Goal: Task Accomplishment & Management: Manage account settings

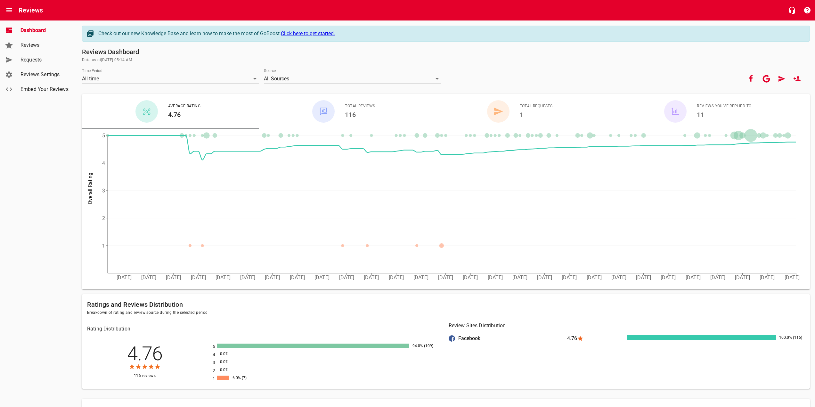
click at [37, 72] on span "Reviews Settings" at bounding box center [44, 75] width 49 height 8
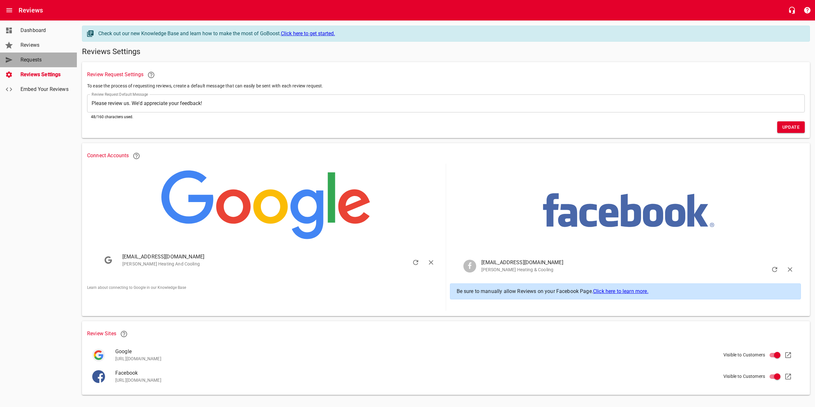
click at [25, 59] on span "Requests" at bounding box center [44, 60] width 49 height 8
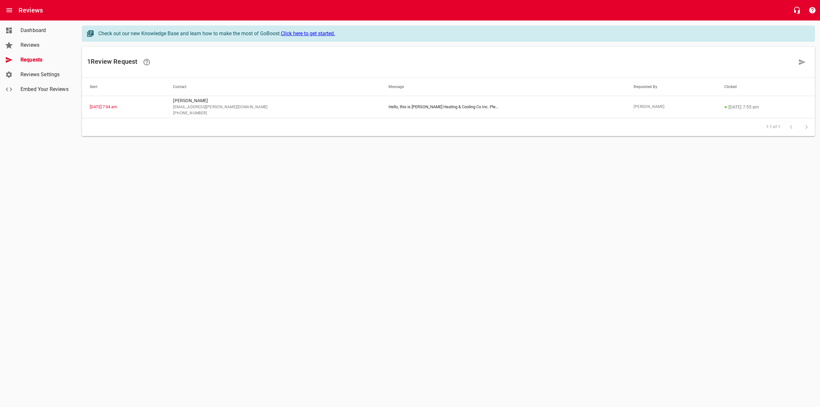
click at [39, 30] on span "Dashboard" at bounding box center [44, 31] width 49 height 8
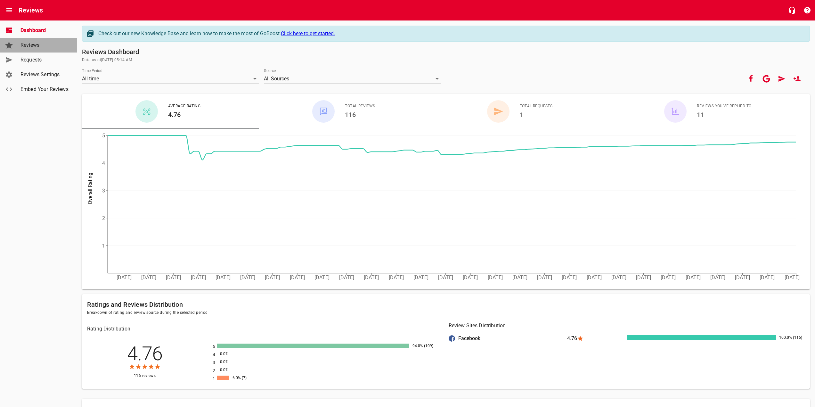
click at [40, 45] on span "Reviews" at bounding box center [44, 45] width 49 height 8
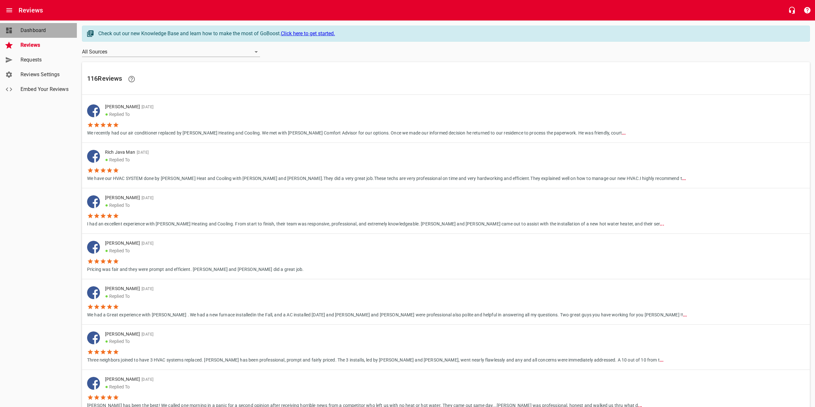
click at [47, 30] on span "Dashboard" at bounding box center [44, 31] width 49 height 8
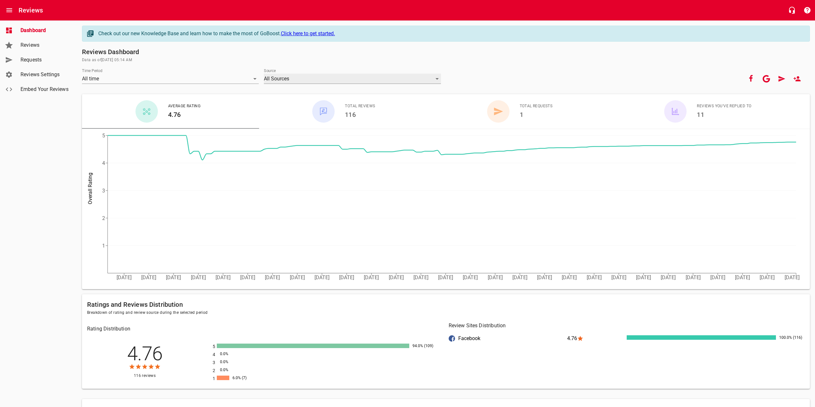
click at [299, 77] on div "All Sources" at bounding box center [352, 79] width 177 height 10
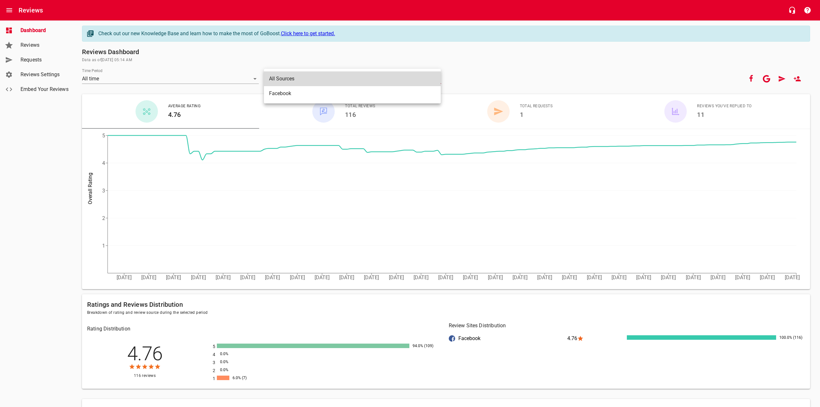
click at [299, 77] on li "All Sources" at bounding box center [352, 78] width 177 height 15
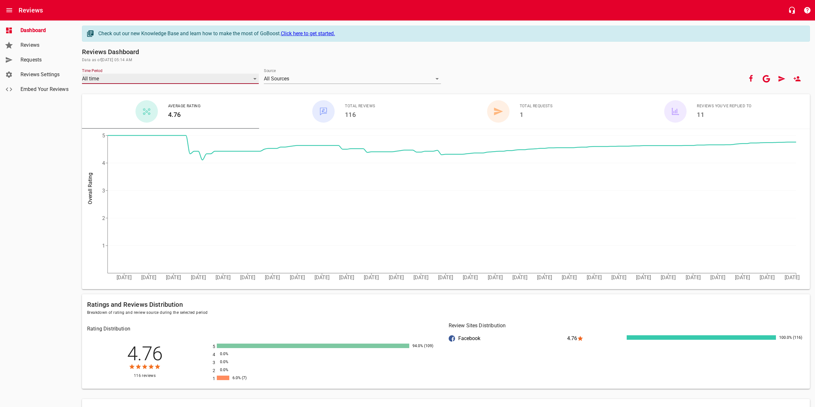
click at [175, 77] on div "All time" at bounding box center [170, 79] width 177 height 10
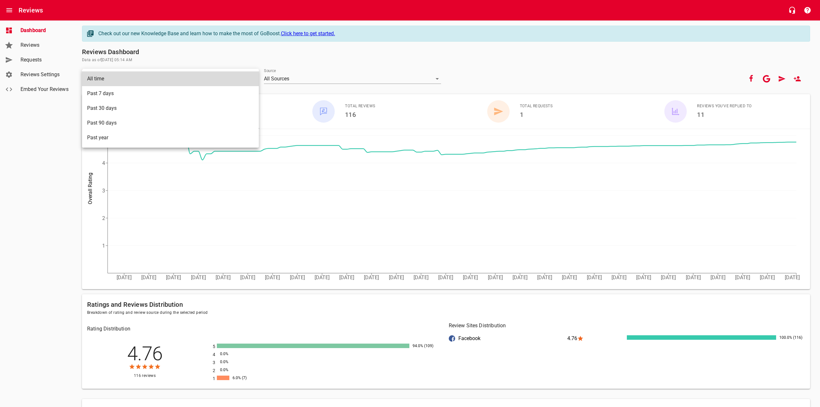
click at [56, 153] on div at bounding box center [410, 203] width 820 height 407
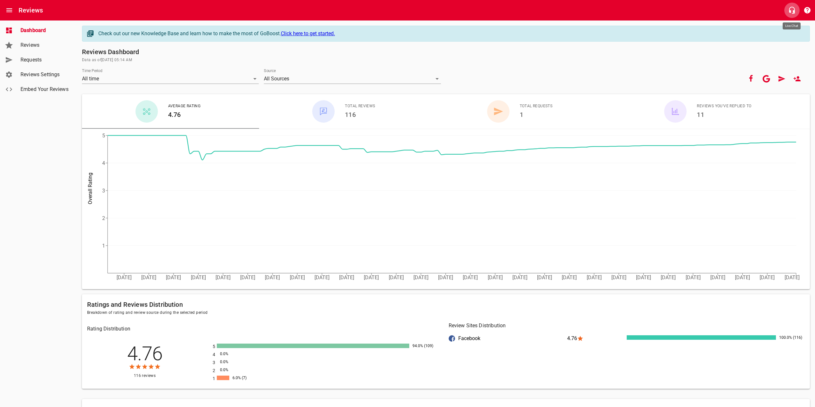
click at [791, 11] on icon "button" at bounding box center [792, 10] width 6 height 7
click at [683, 111] on div "button" at bounding box center [675, 111] width 22 height 22
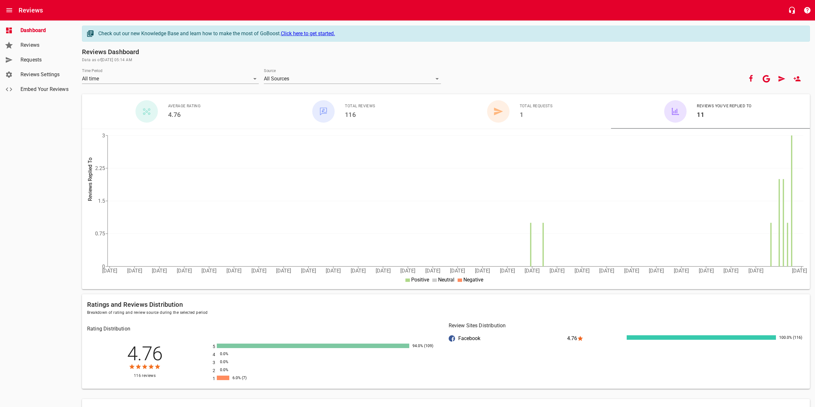
click at [349, 105] on span "Total Reviews" at bounding box center [360, 106] width 30 height 6
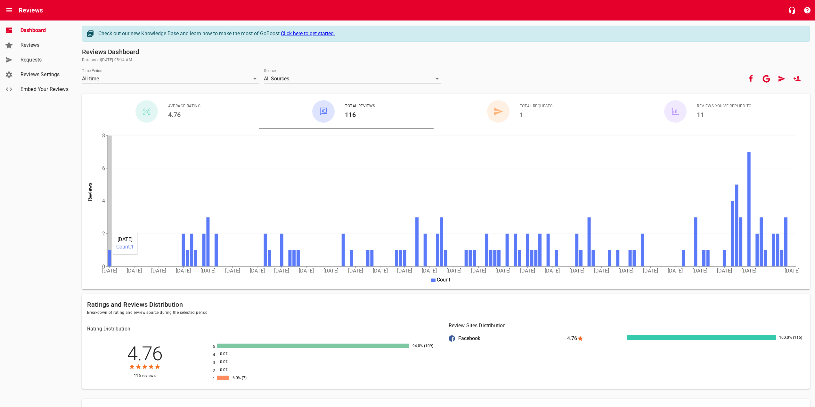
click at [110, 259] on icon at bounding box center [109, 258] width 3 height 16
click at [109, 262] on icon at bounding box center [109, 258] width 3 height 16
click at [765, 79] on icon "button" at bounding box center [766, 79] width 8 height 8
click at [12, 11] on icon "Open drawer" at bounding box center [9, 10] width 8 height 8
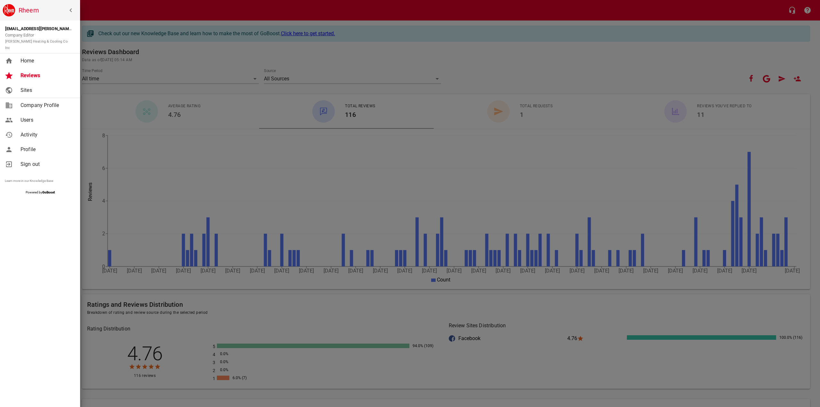
click at [37, 86] on span "Sites" at bounding box center [46, 90] width 52 height 8
